Goal: Information Seeking & Learning: Check status

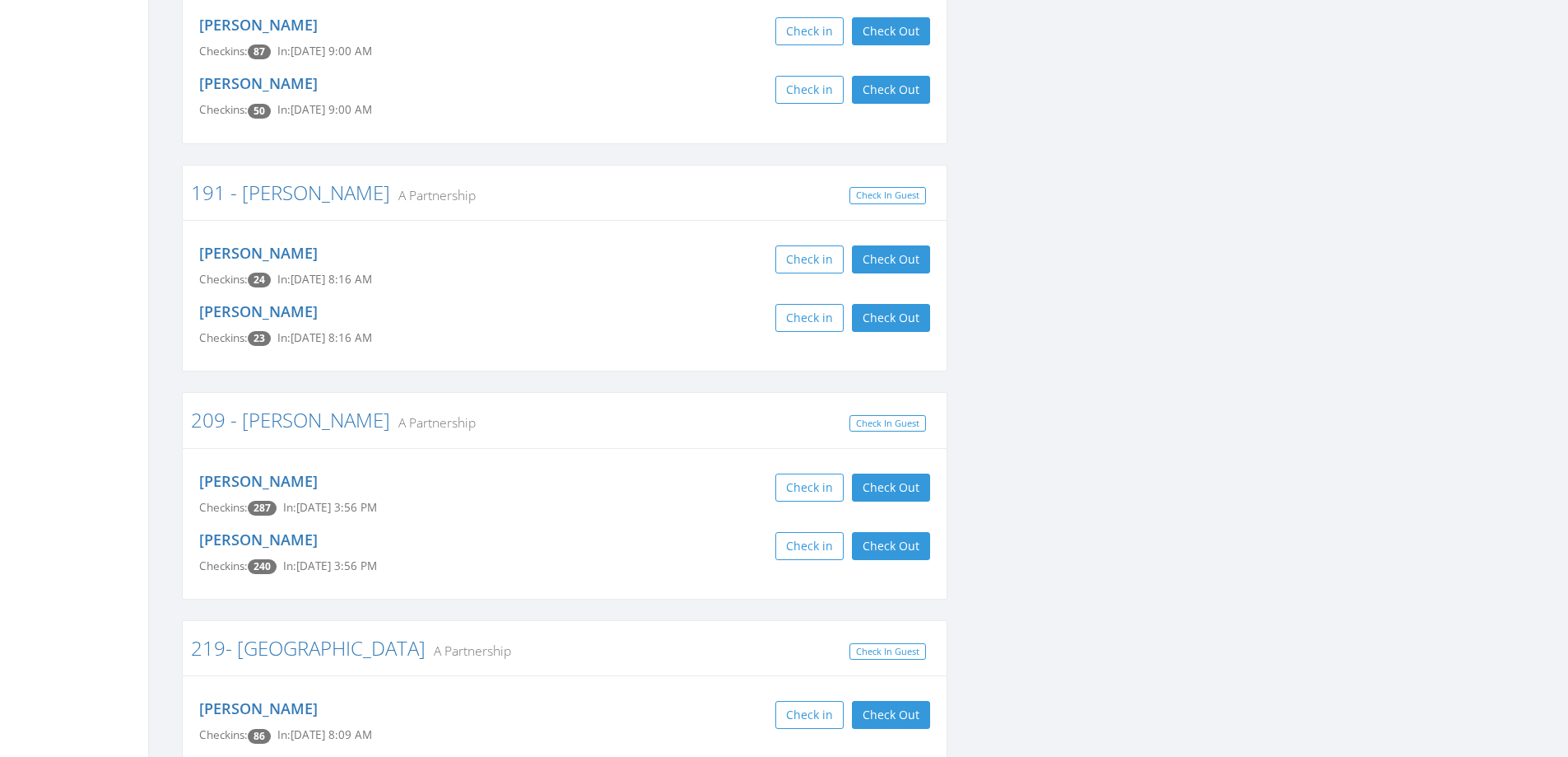
scroll to position [2349, 0]
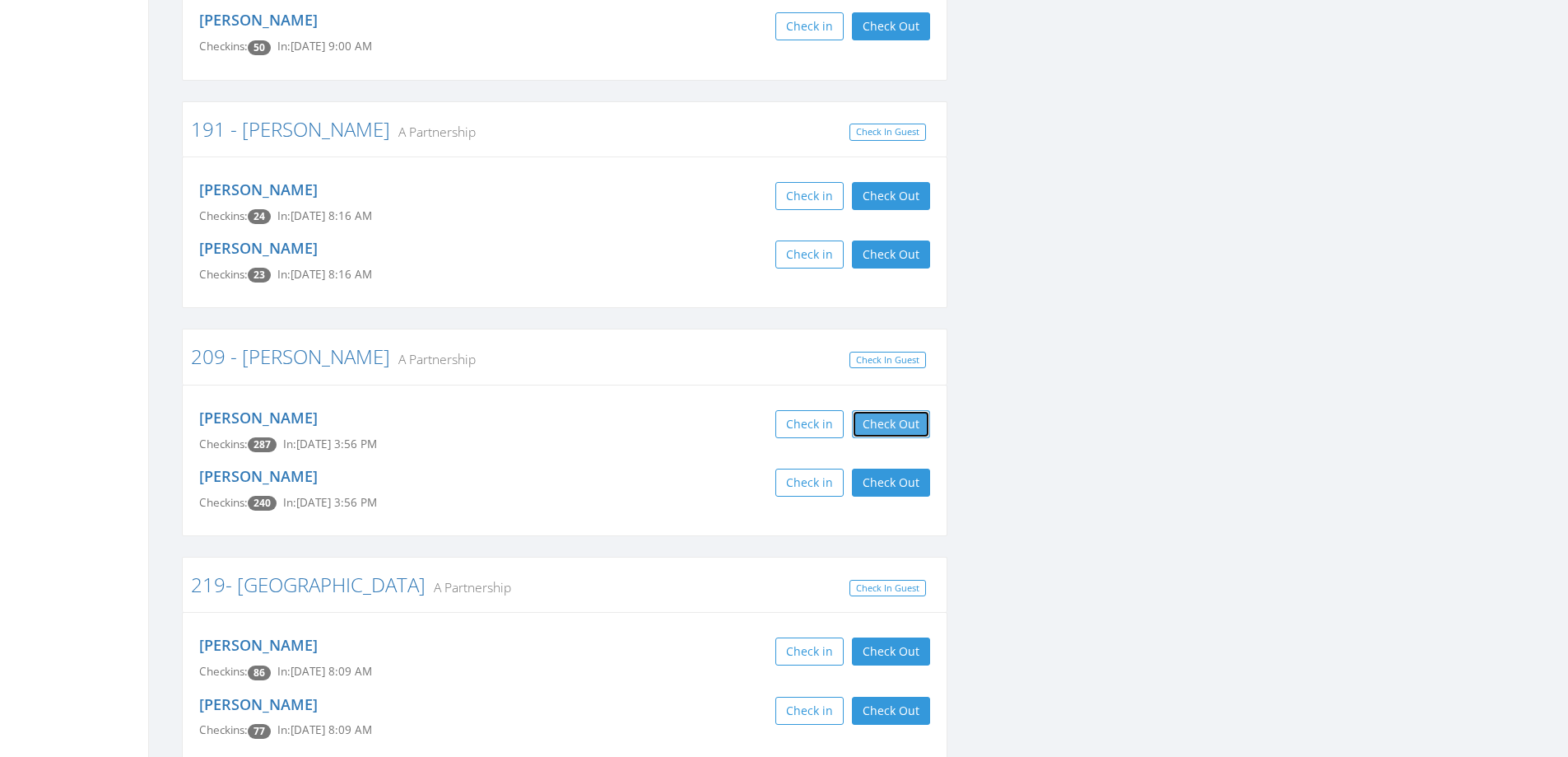
click at [883, 410] on button "Check Out" at bounding box center [891, 424] width 78 height 28
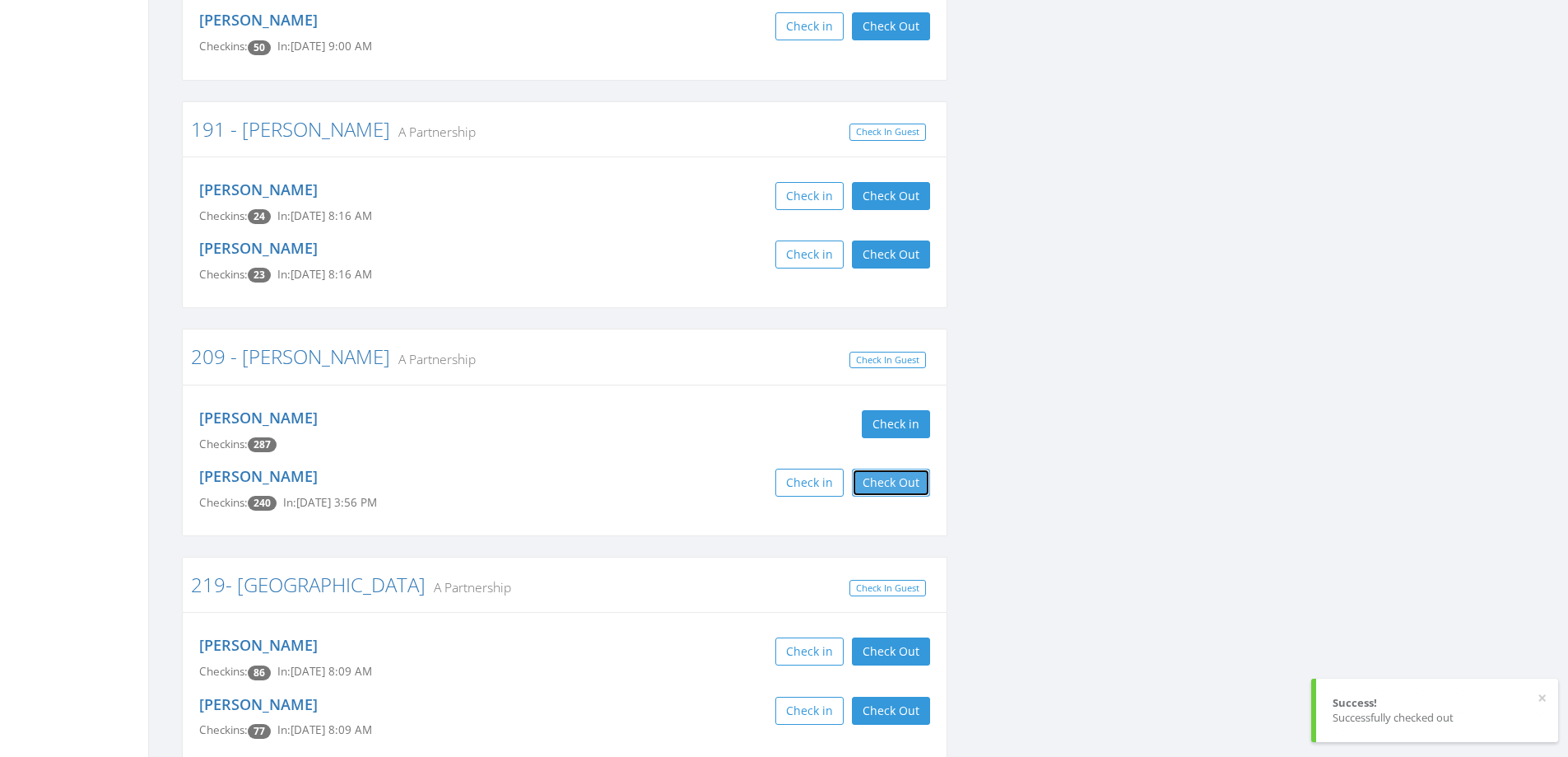
click at [880, 468] on button "Check Out" at bounding box center [891, 482] width 78 height 28
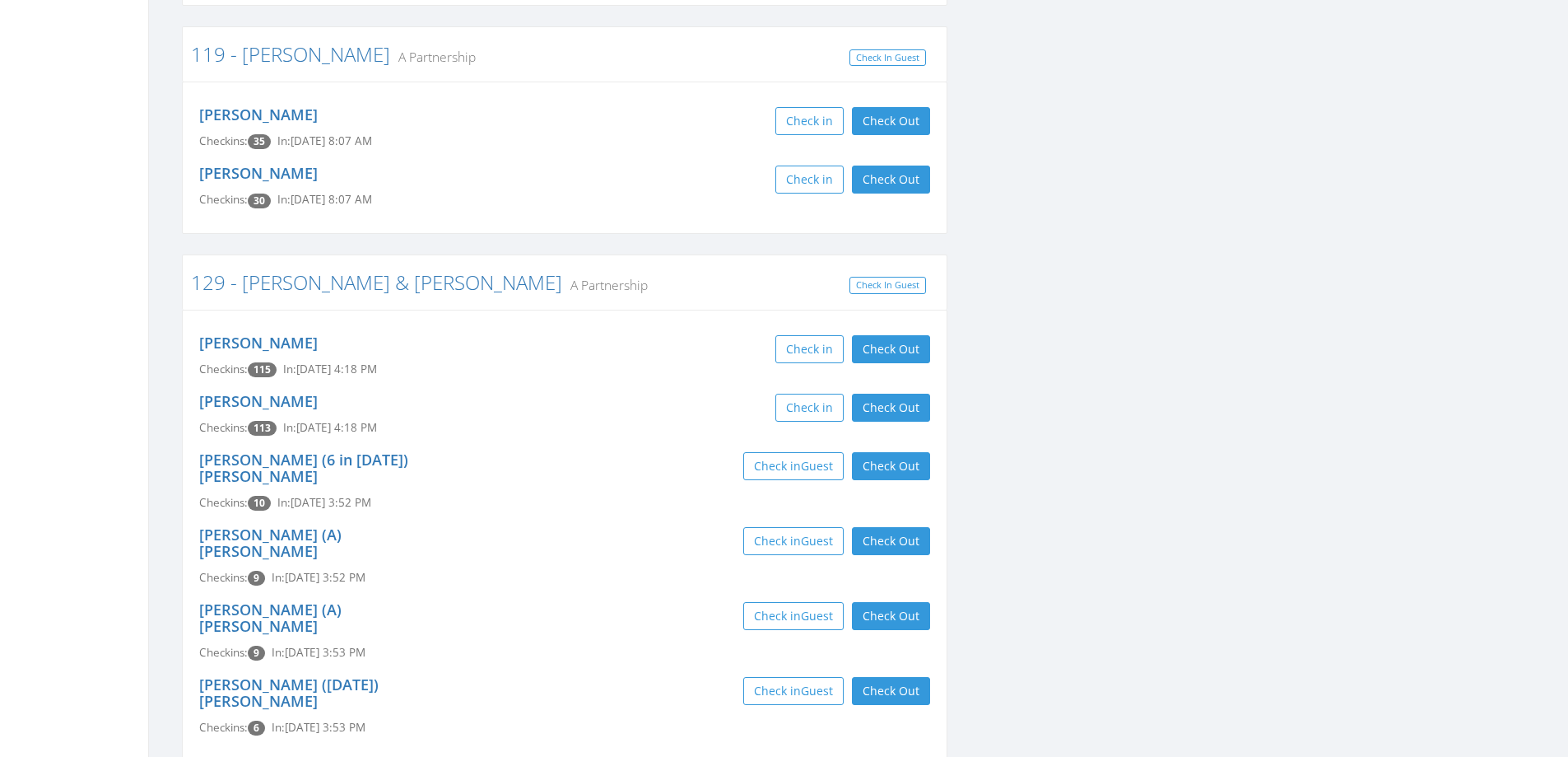
scroll to position [43, 0]
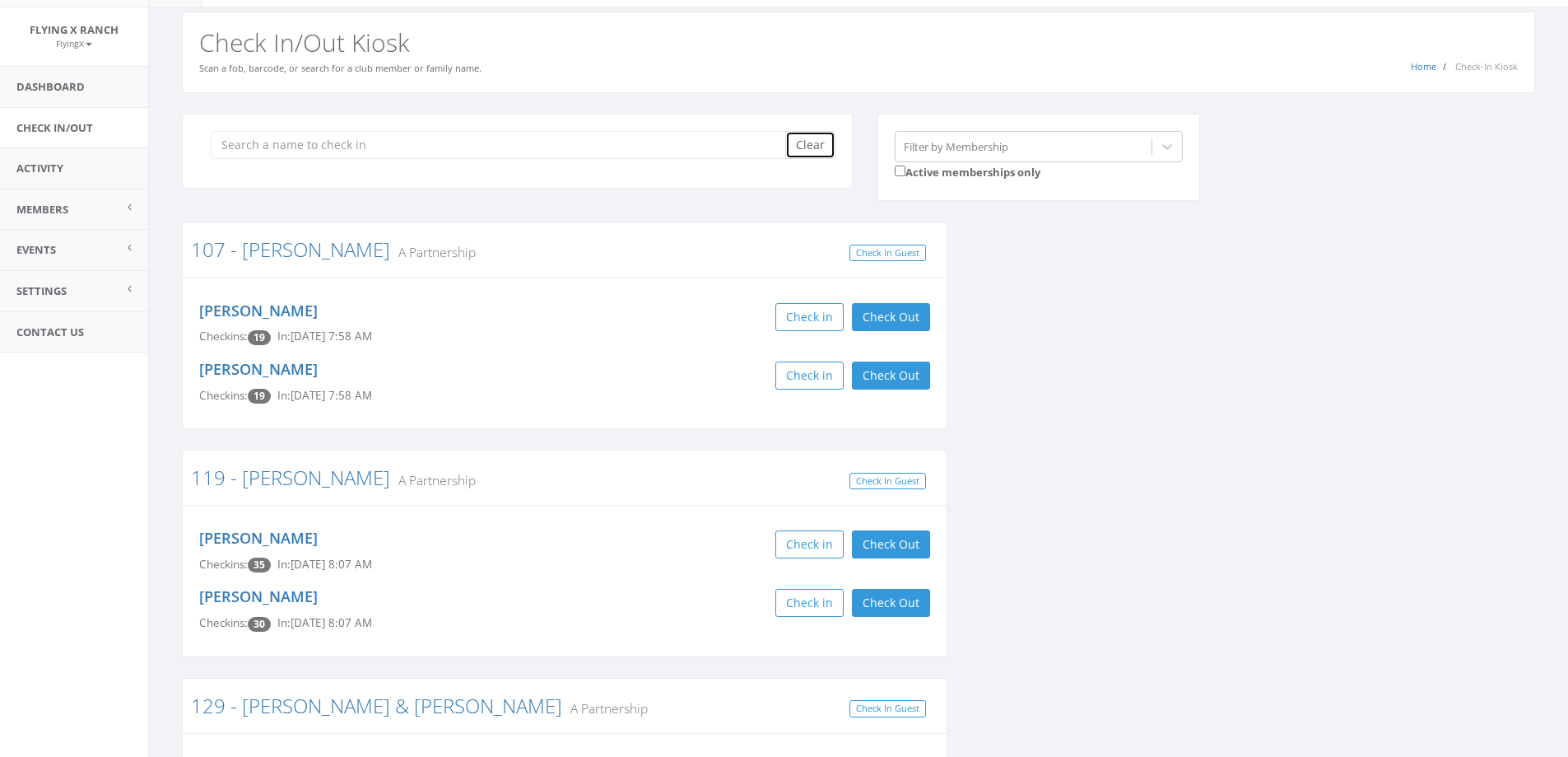
click at [808, 138] on button "Clear" at bounding box center [810, 145] width 50 height 28
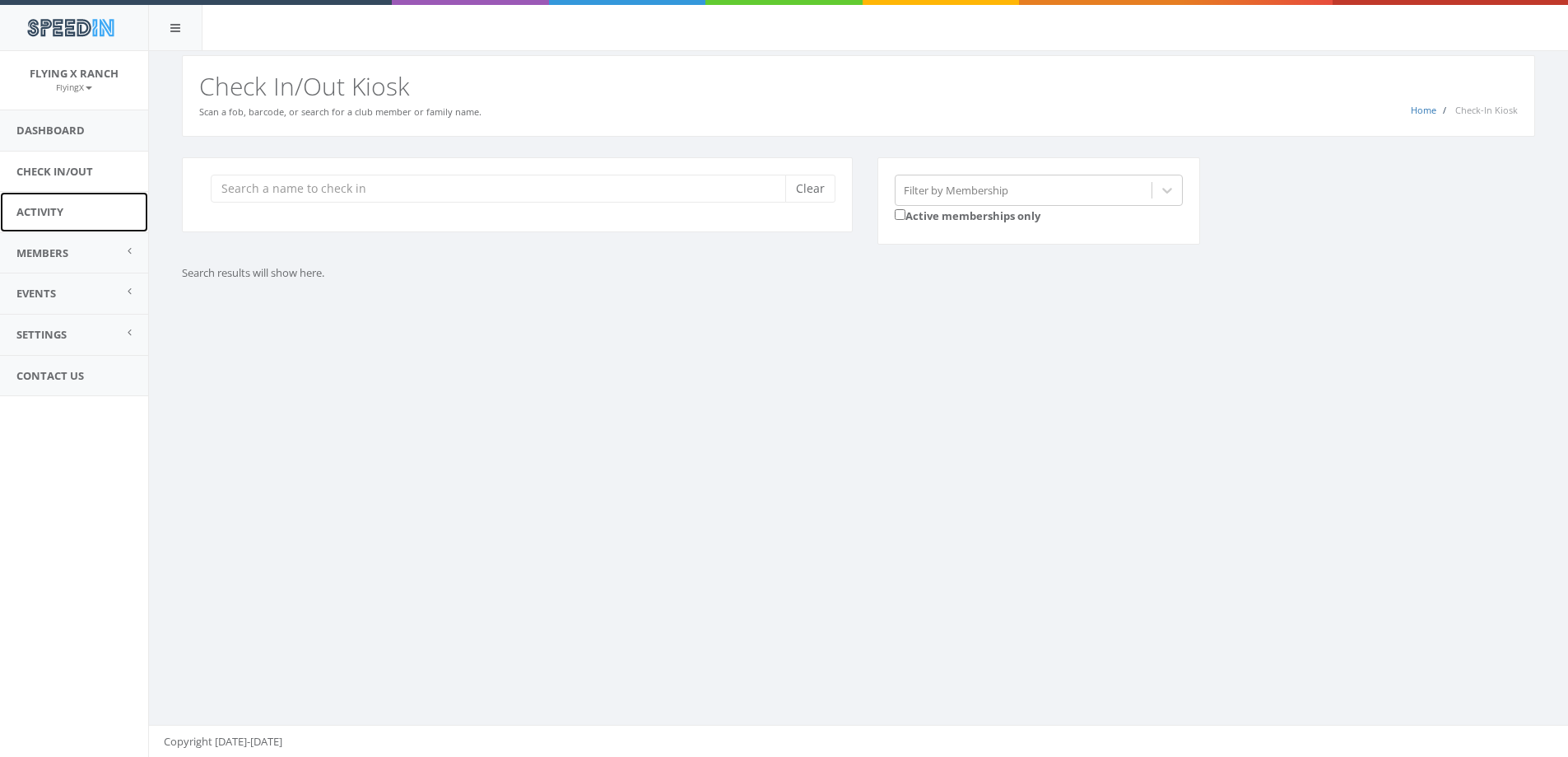
click at [51, 205] on link "Activity" at bounding box center [74, 212] width 149 height 40
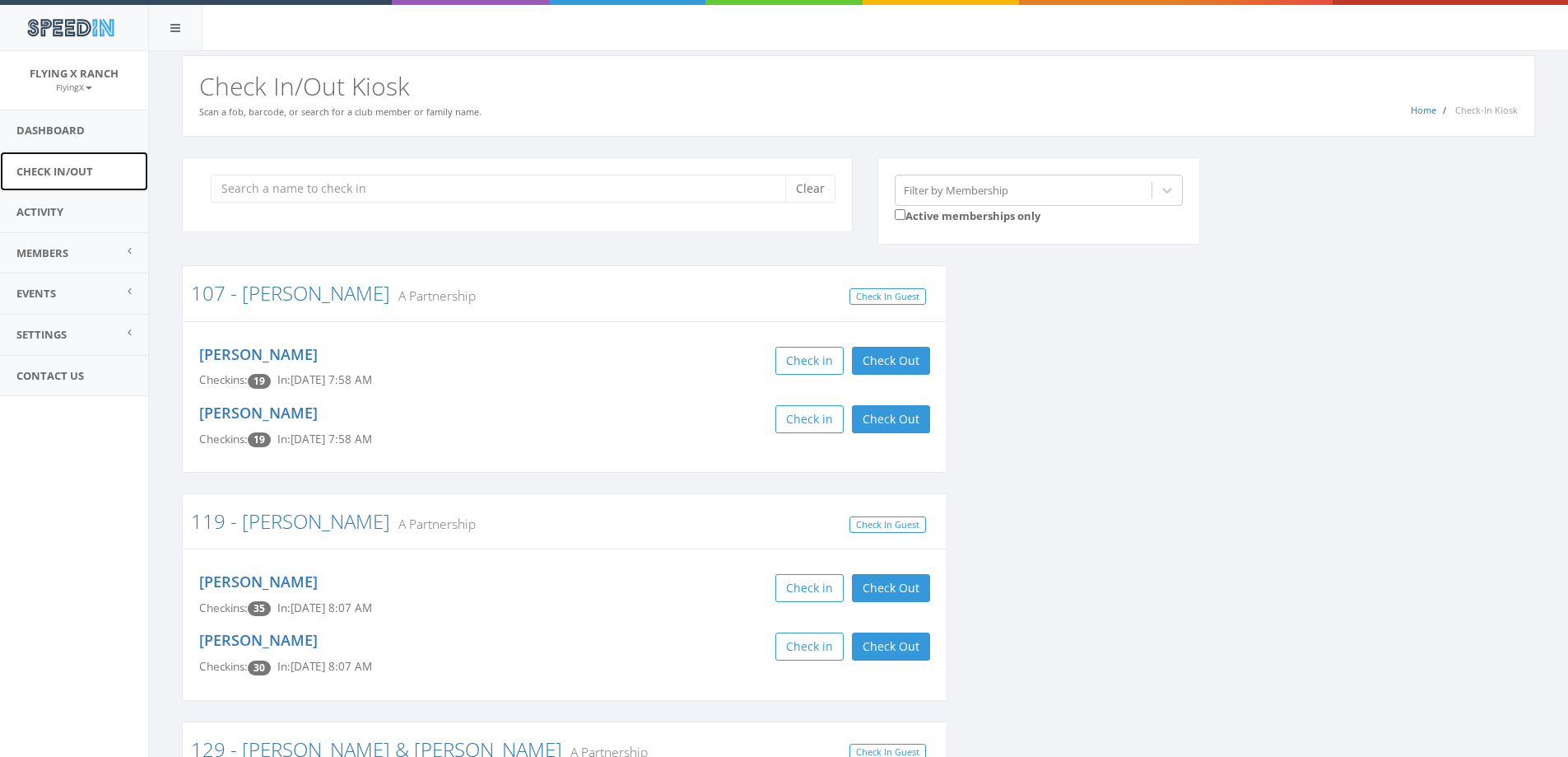
click at [66, 168] on link "Check In/Out" at bounding box center [74, 171] width 149 height 40
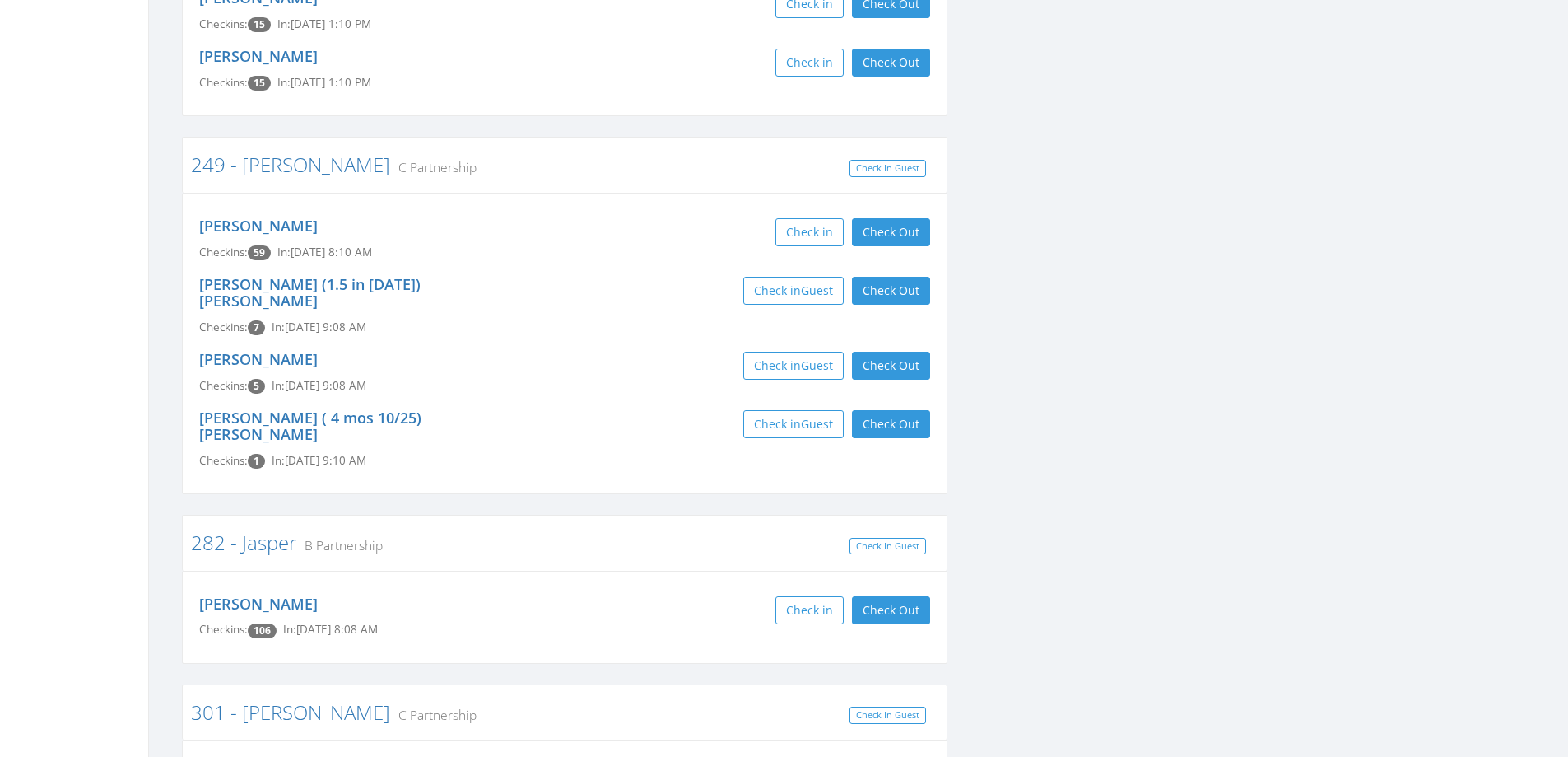
scroll to position [3294, 0]
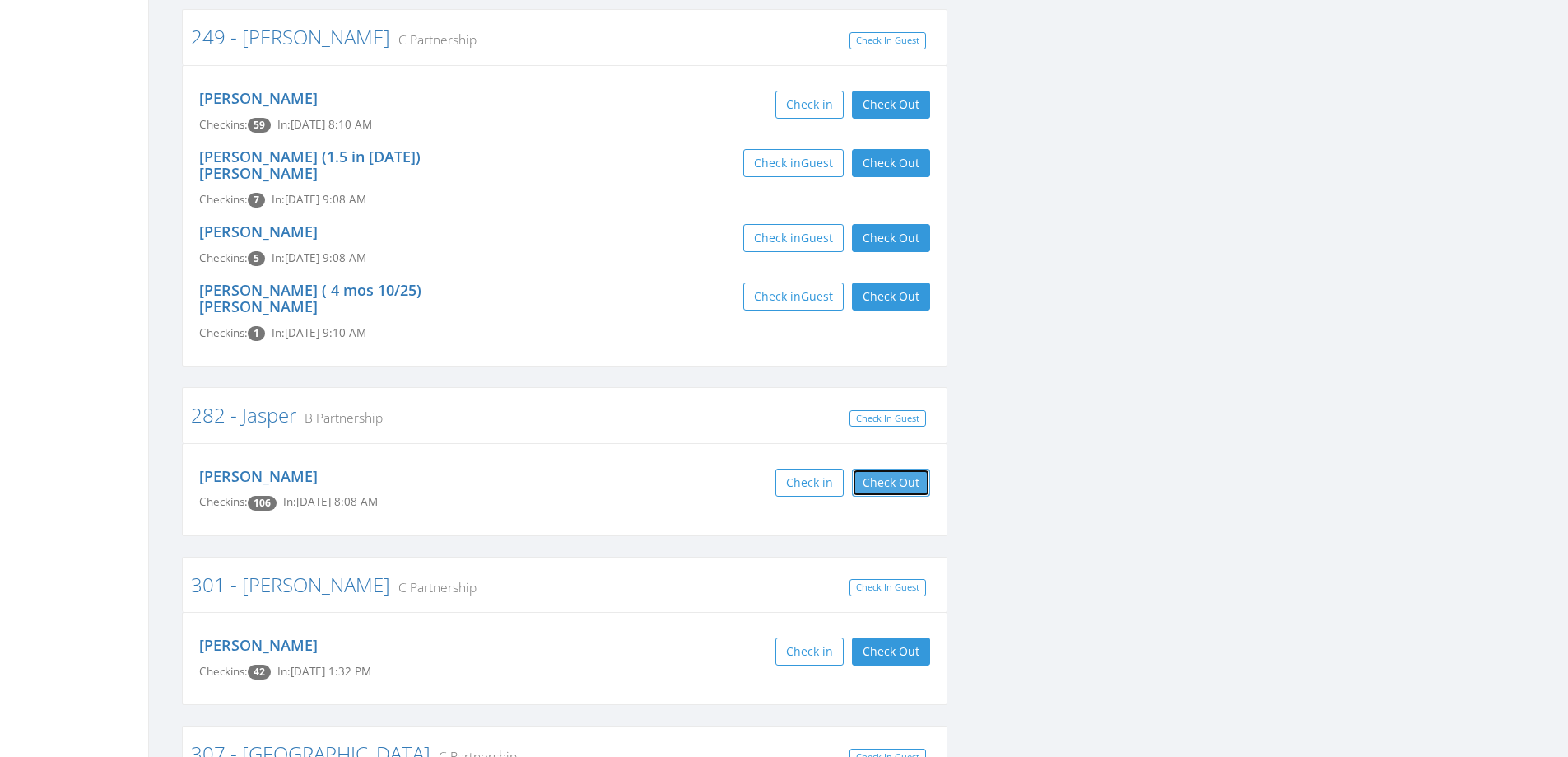
click at [882, 468] on button "Check Out" at bounding box center [891, 482] width 78 height 28
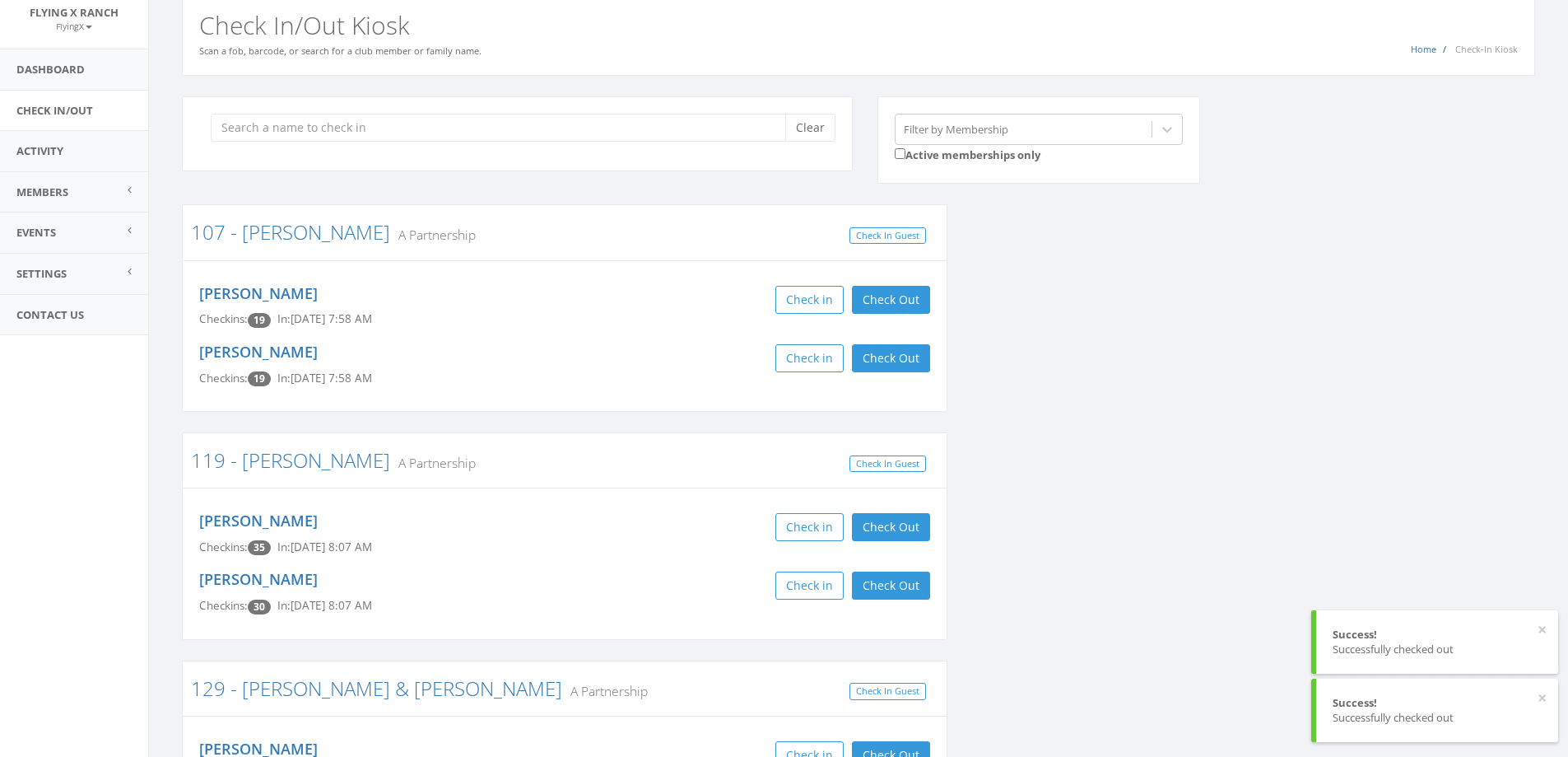
scroll to position [0, 0]
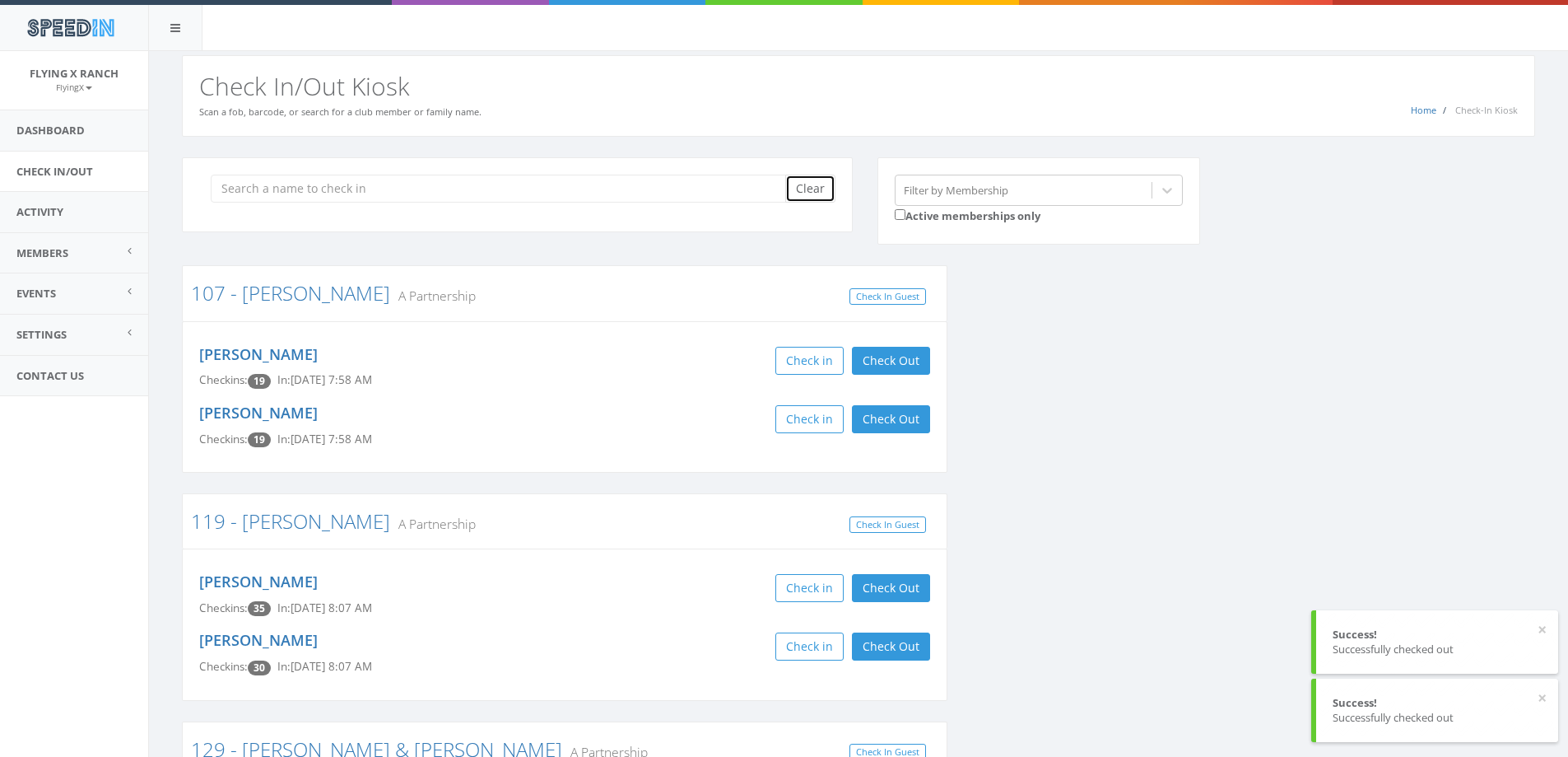
click at [802, 181] on button "Clear" at bounding box center [810, 189] width 50 height 28
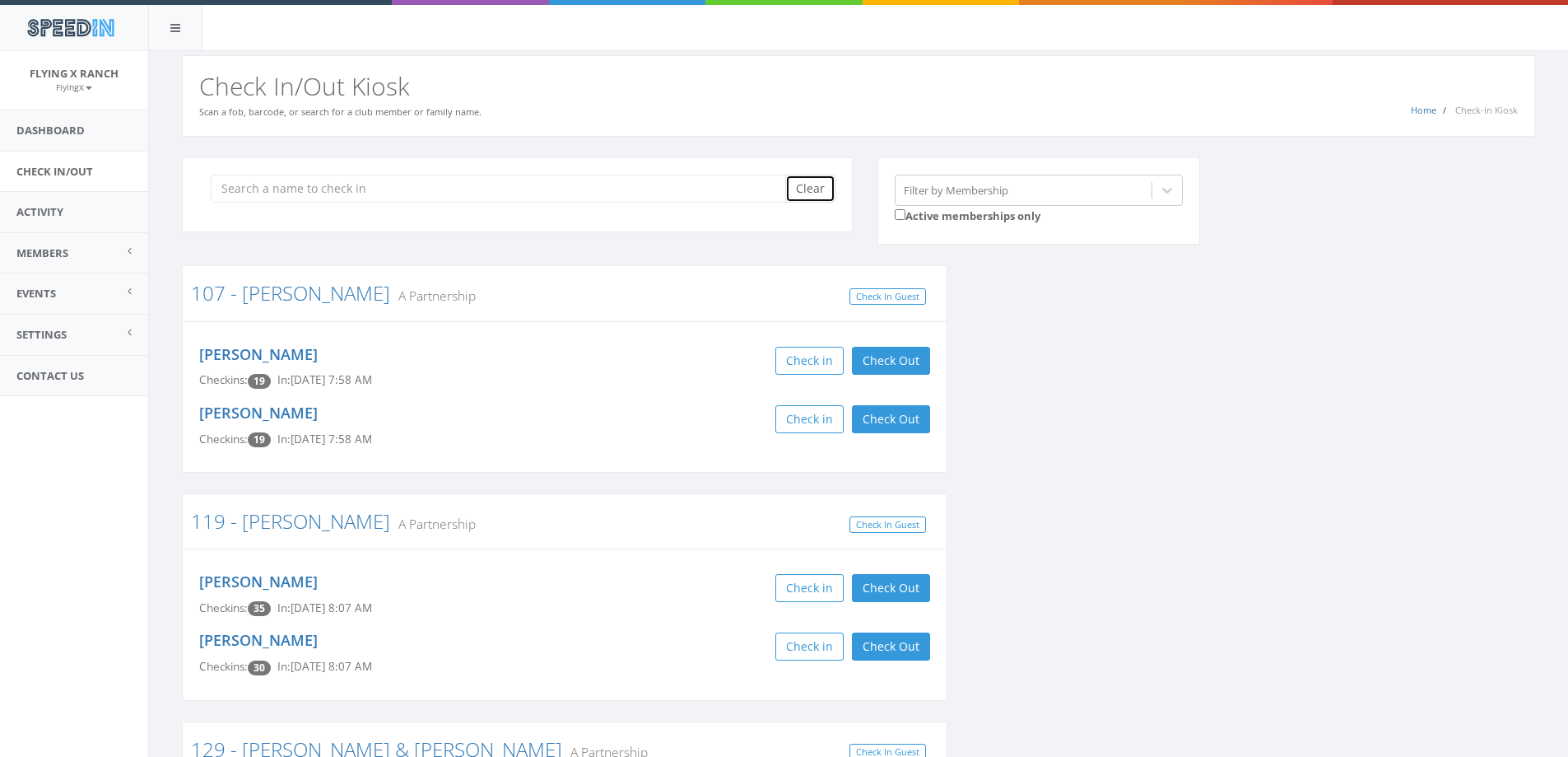
click at [808, 190] on button "Clear" at bounding box center [810, 189] width 50 height 28
click at [35, 212] on link "Activity" at bounding box center [74, 212] width 149 height 40
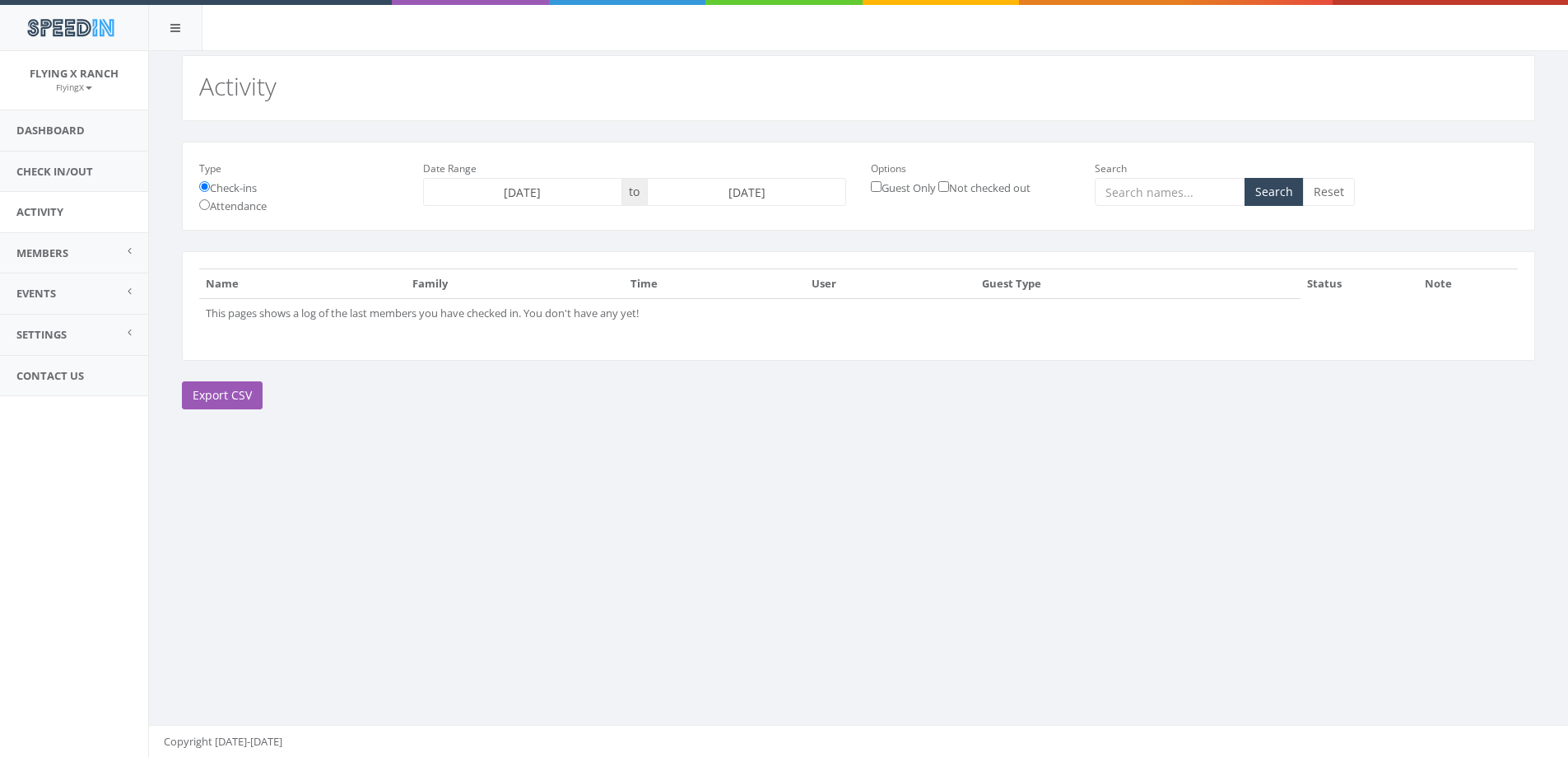
click at [212, 202] on label "Attendance" at bounding box center [233, 205] width 68 height 18
click at [210, 202] on input "Attendance" at bounding box center [204, 204] width 10 height 10
radio input "true"
click at [728, 192] on input "[DATE]" at bounding box center [746, 192] width 199 height 28
click at [662, 322] on td "12" at bounding box center [663, 322] width 24 height 24
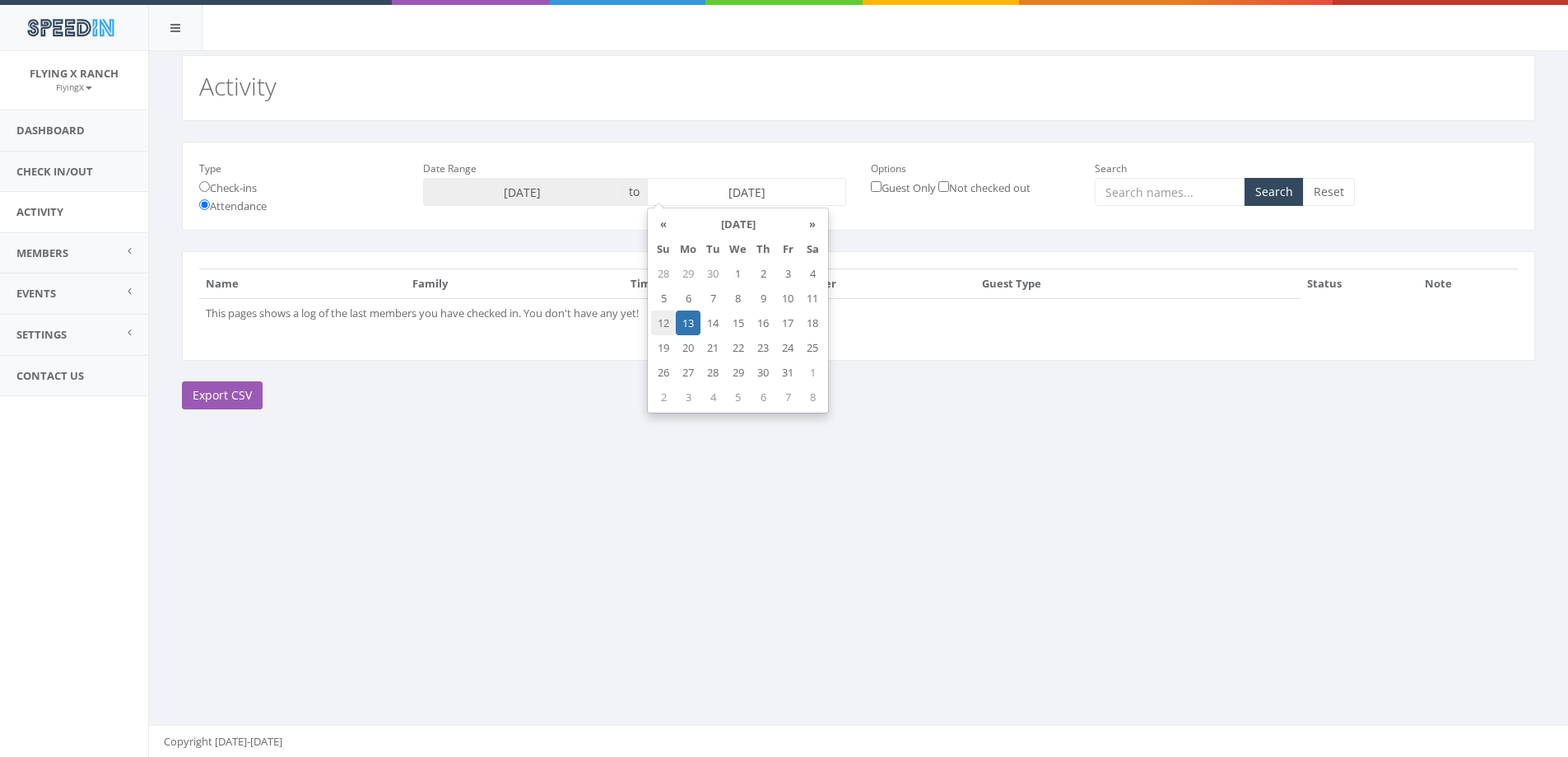
type input "[DATE]"
click at [1258, 199] on button "Search" at bounding box center [1274, 192] width 59 height 28
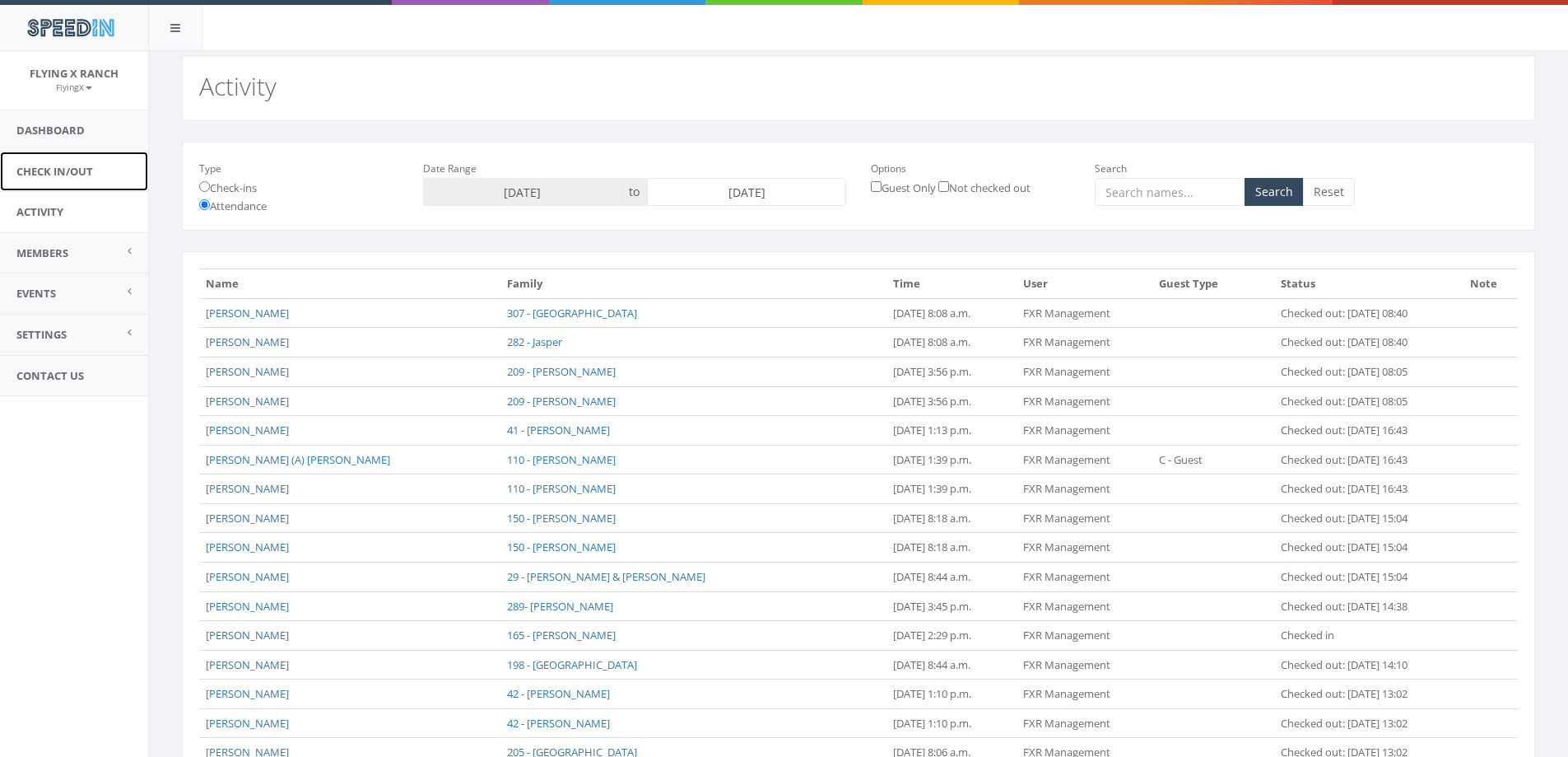
click at [54, 175] on link "Check In/Out" at bounding box center [74, 171] width 149 height 40
